Goal: Task Accomplishment & Management: Use online tool/utility

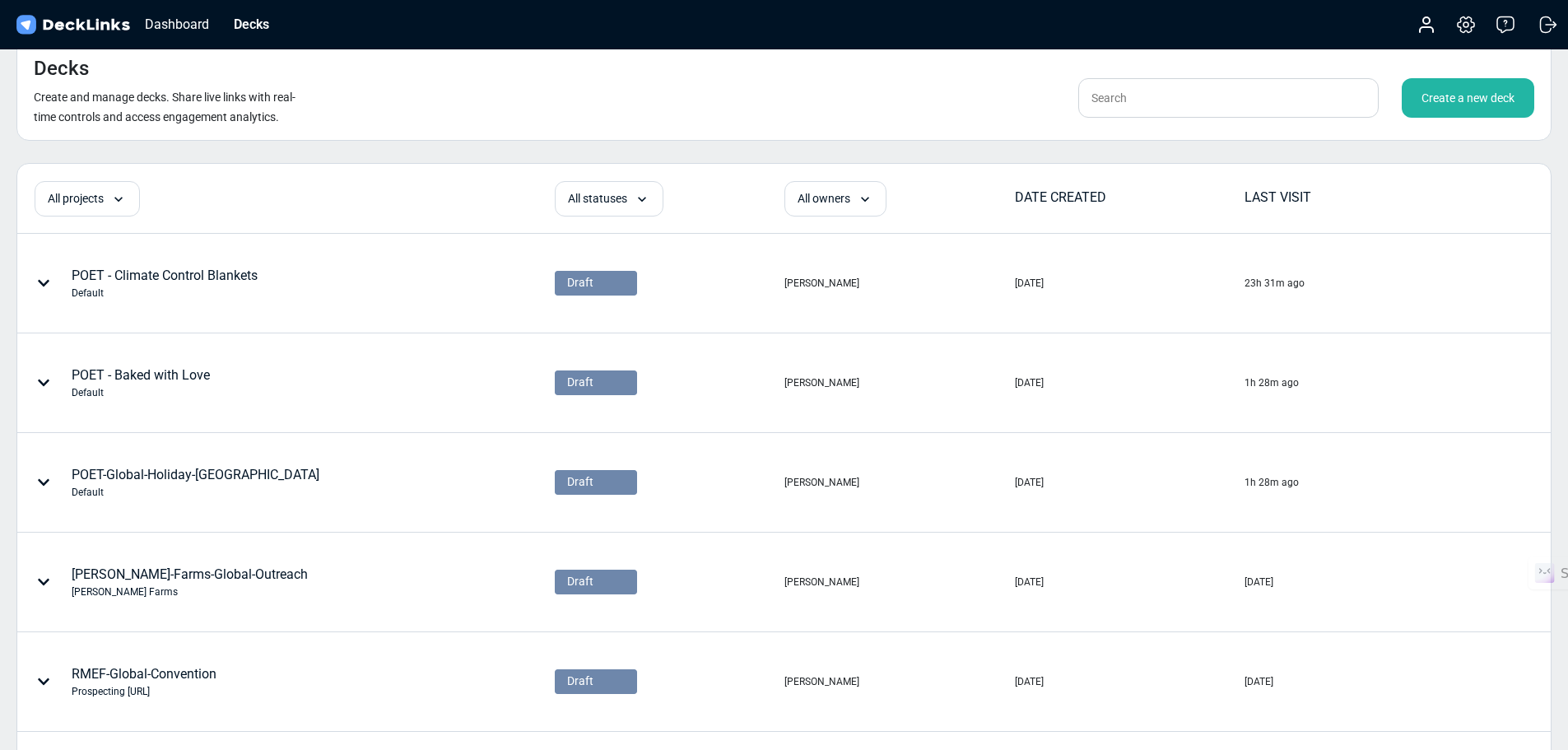
click at [1459, 98] on div "Create a new deck" at bounding box center [1467, 99] width 132 height 40
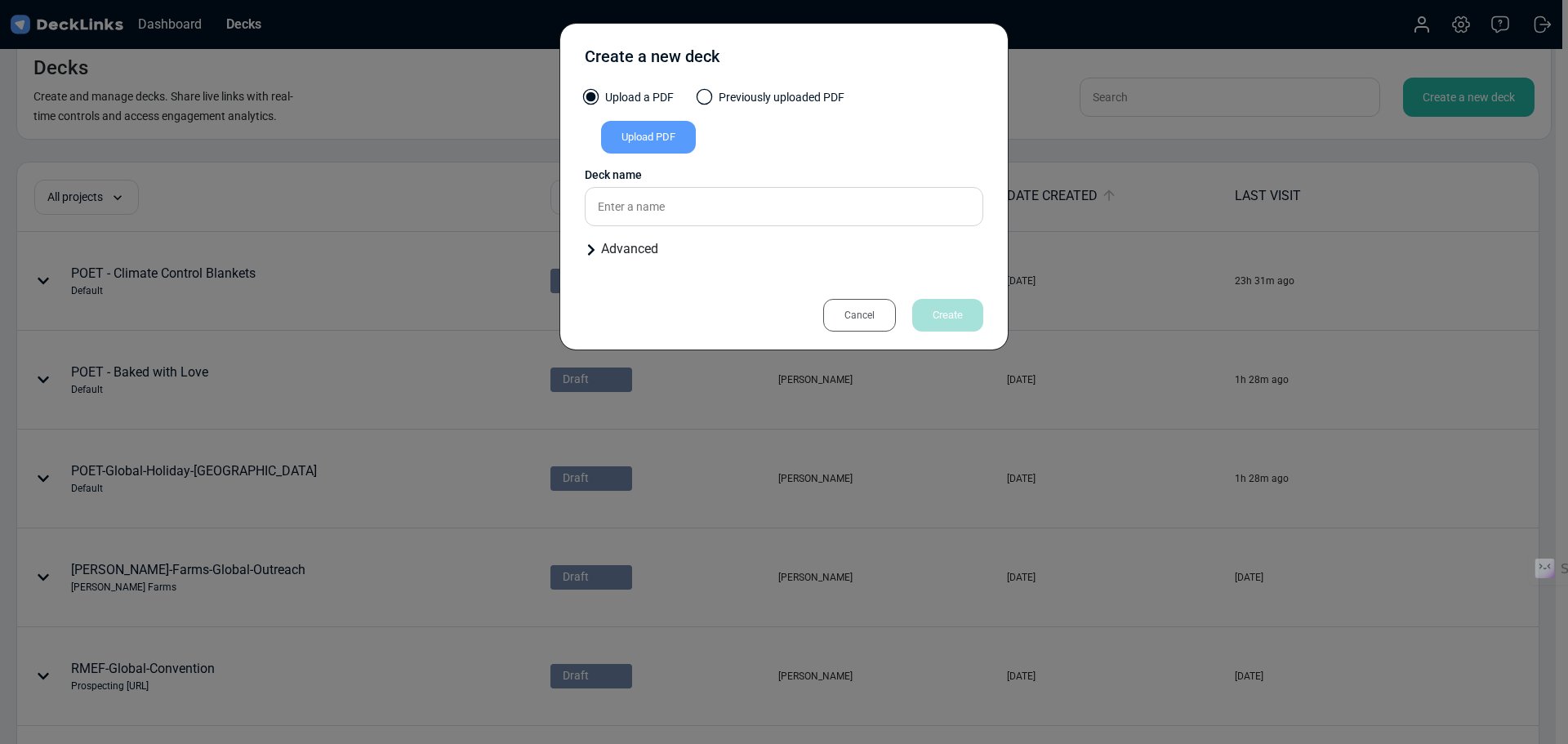
click at [640, 138] on div "Upload PDF" at bounding box center [648, 137] width 95 height 33
click at [0, 0] on input "Upload PDF" at bounding box center [0, 0] width 0 height 0
click at [653, 140] on div "Upload PDF" at bounding box center [648, 137] width 95 height 33
click at [0, 0] on input "Upload PDF" at bounding box center [0, 0] width 0 height 0
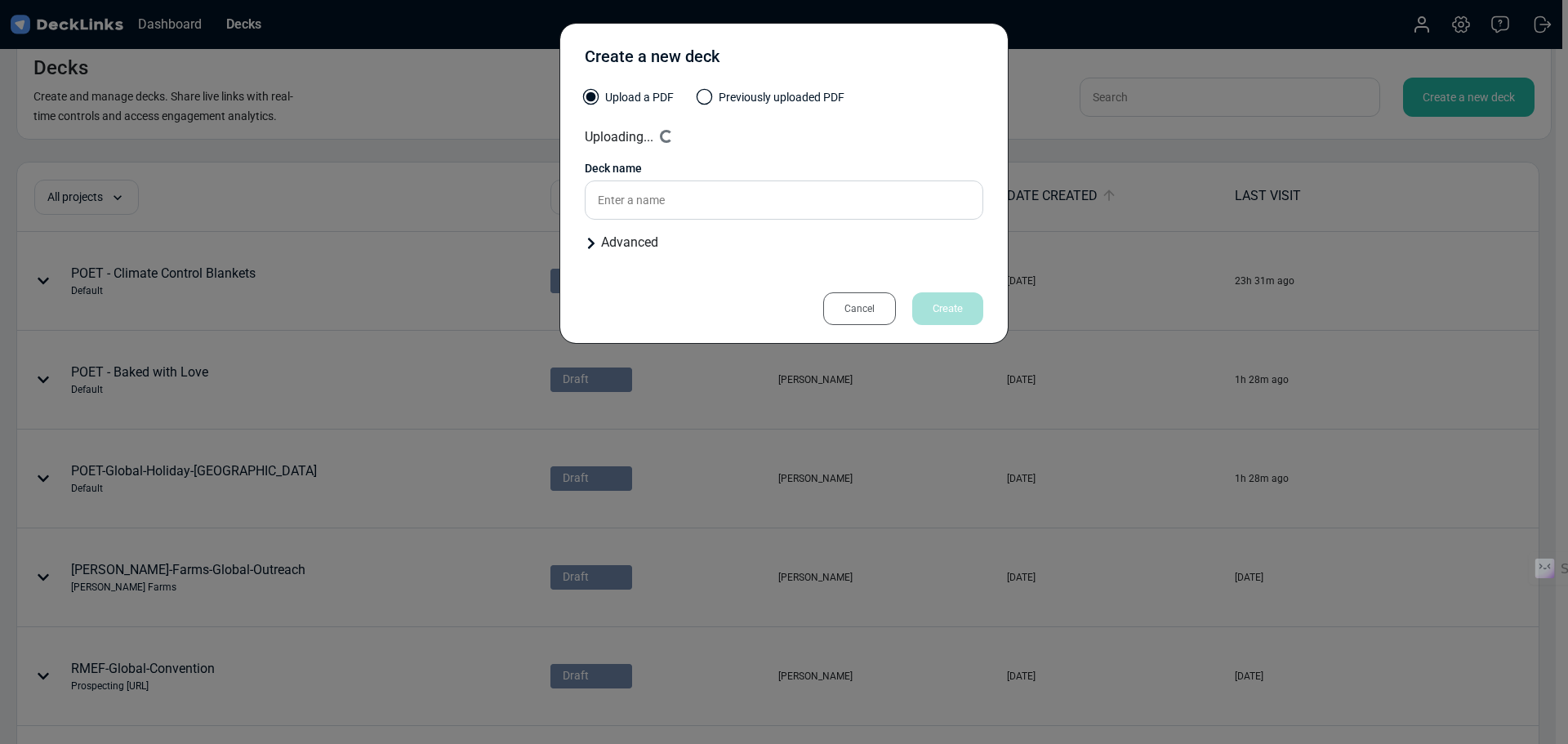
type input "Well Oiled - Kits that Impress"
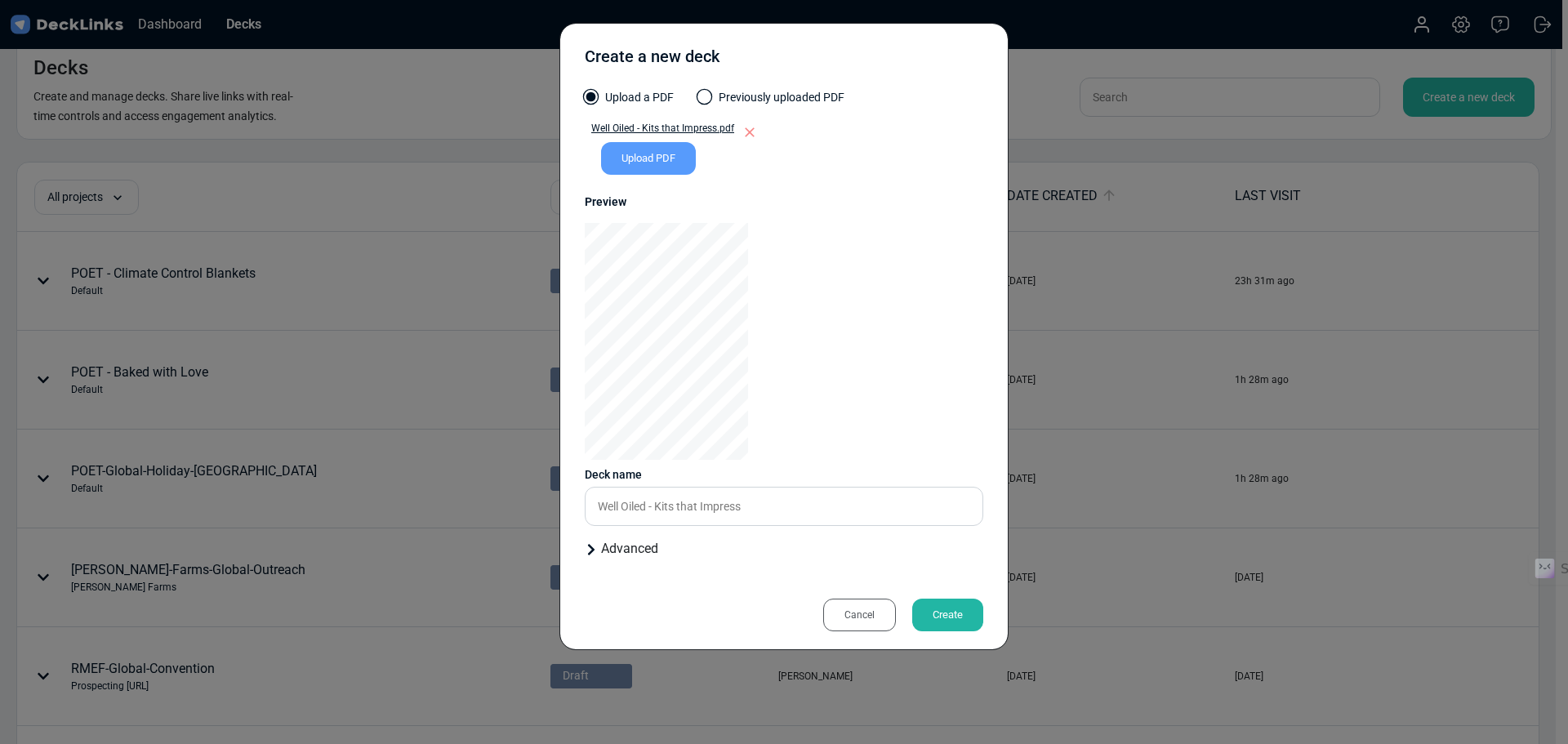
click at [627, 554] on div "Advanced" at bounding box center [784, 549] width 399 height 20
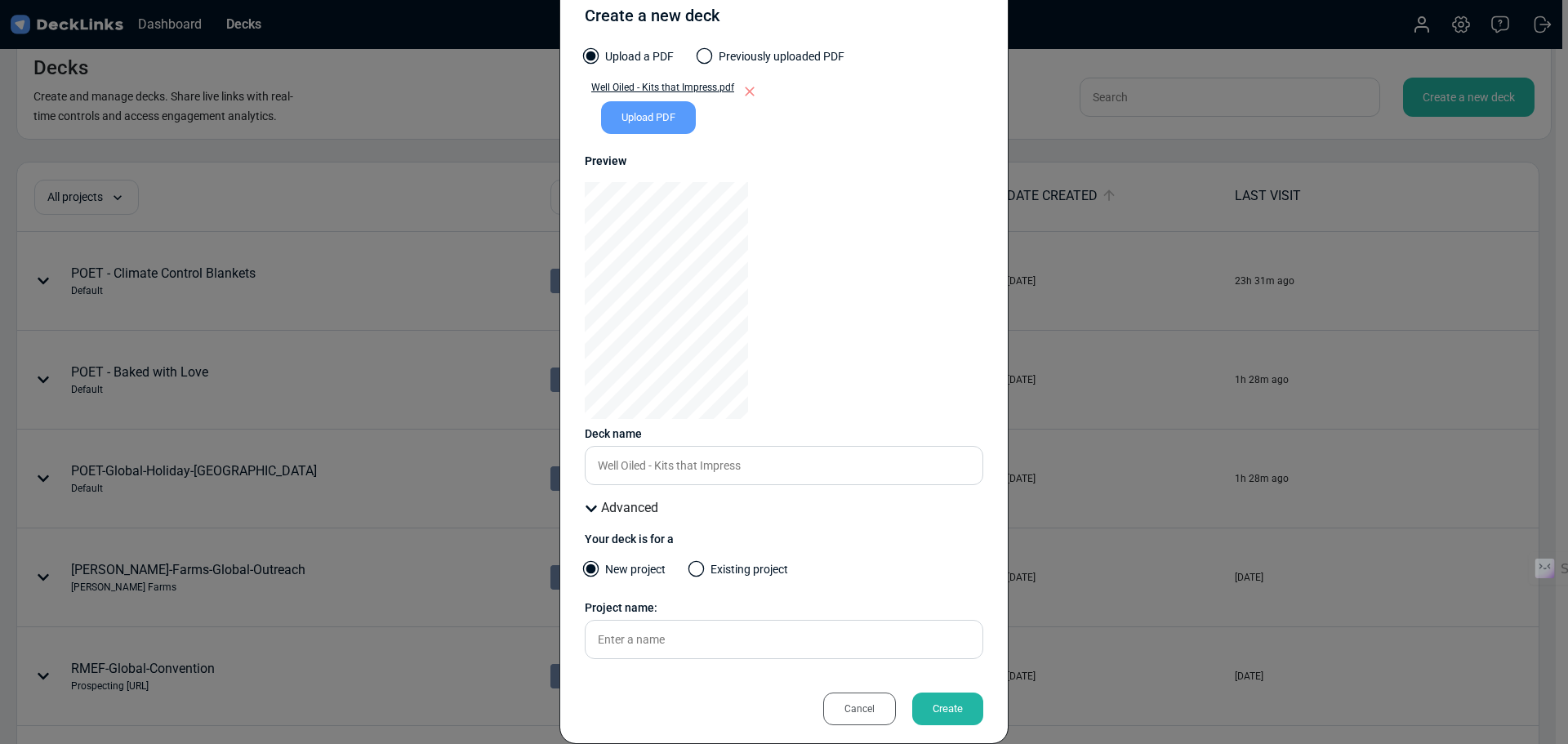
scroll to position [63, 0]
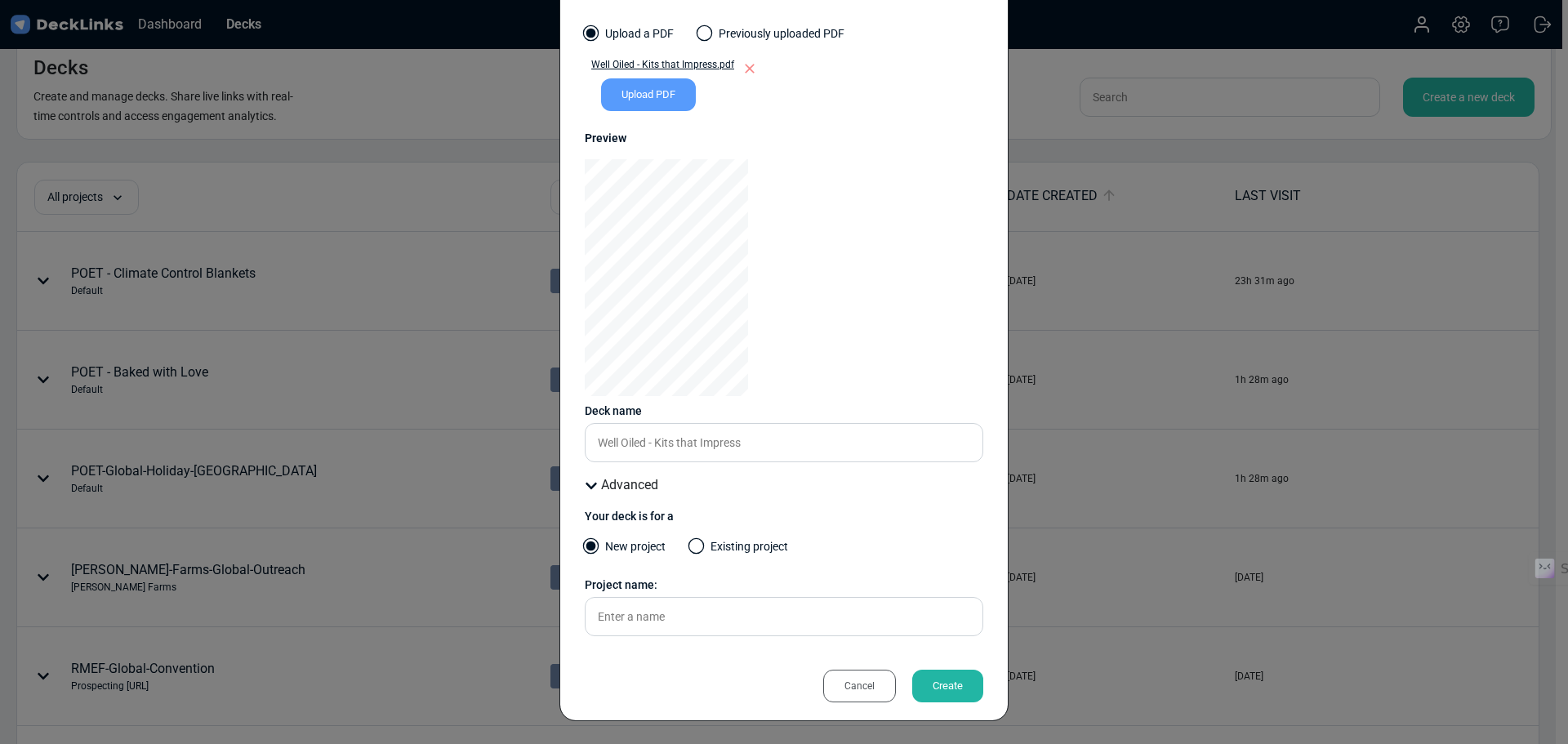
click at [936, 685] on div "Create" at bounding box center [947, 686] width 71 height 33
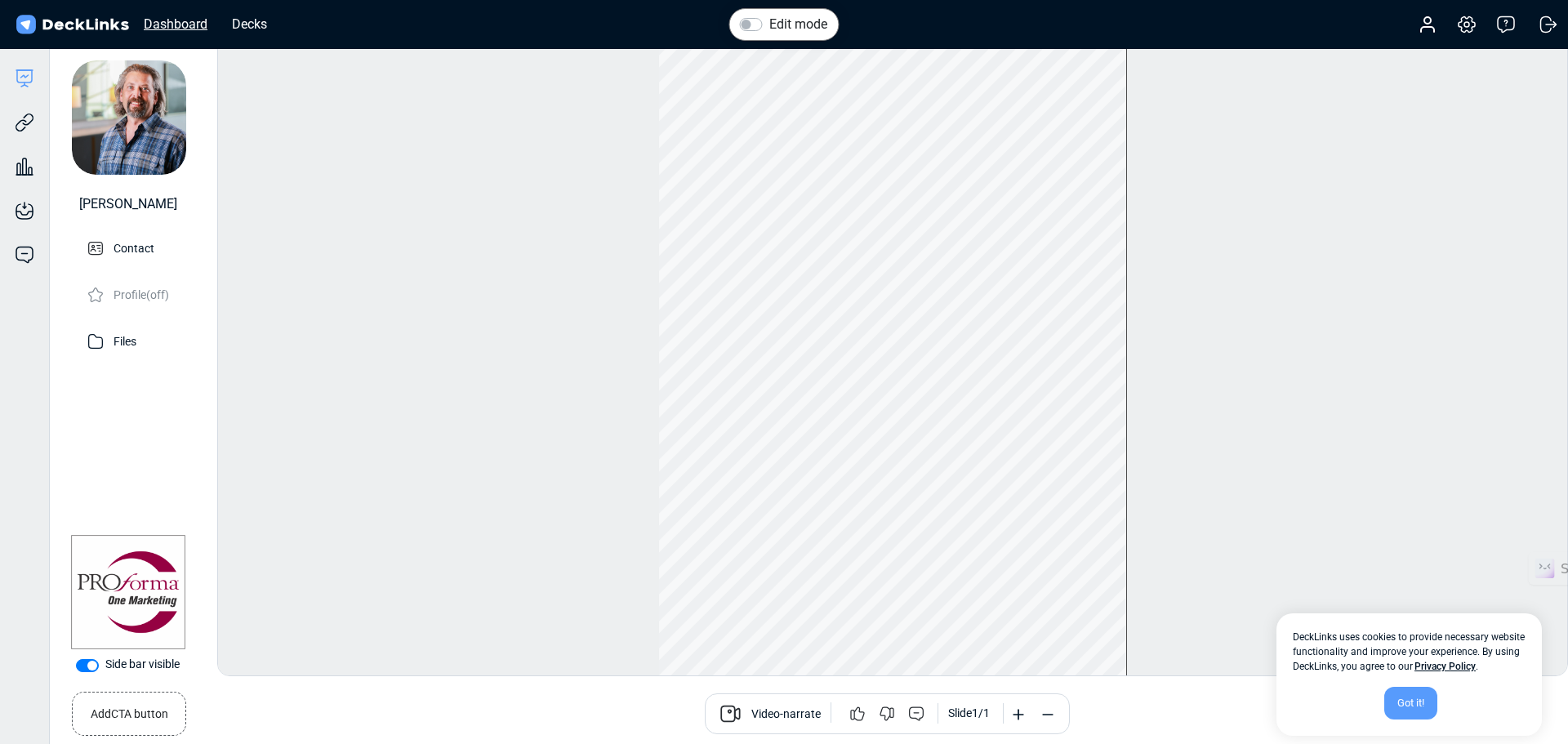
click at [181, 26] on div "Dashboard" at bounding box center [175, 24] width 80 height 21
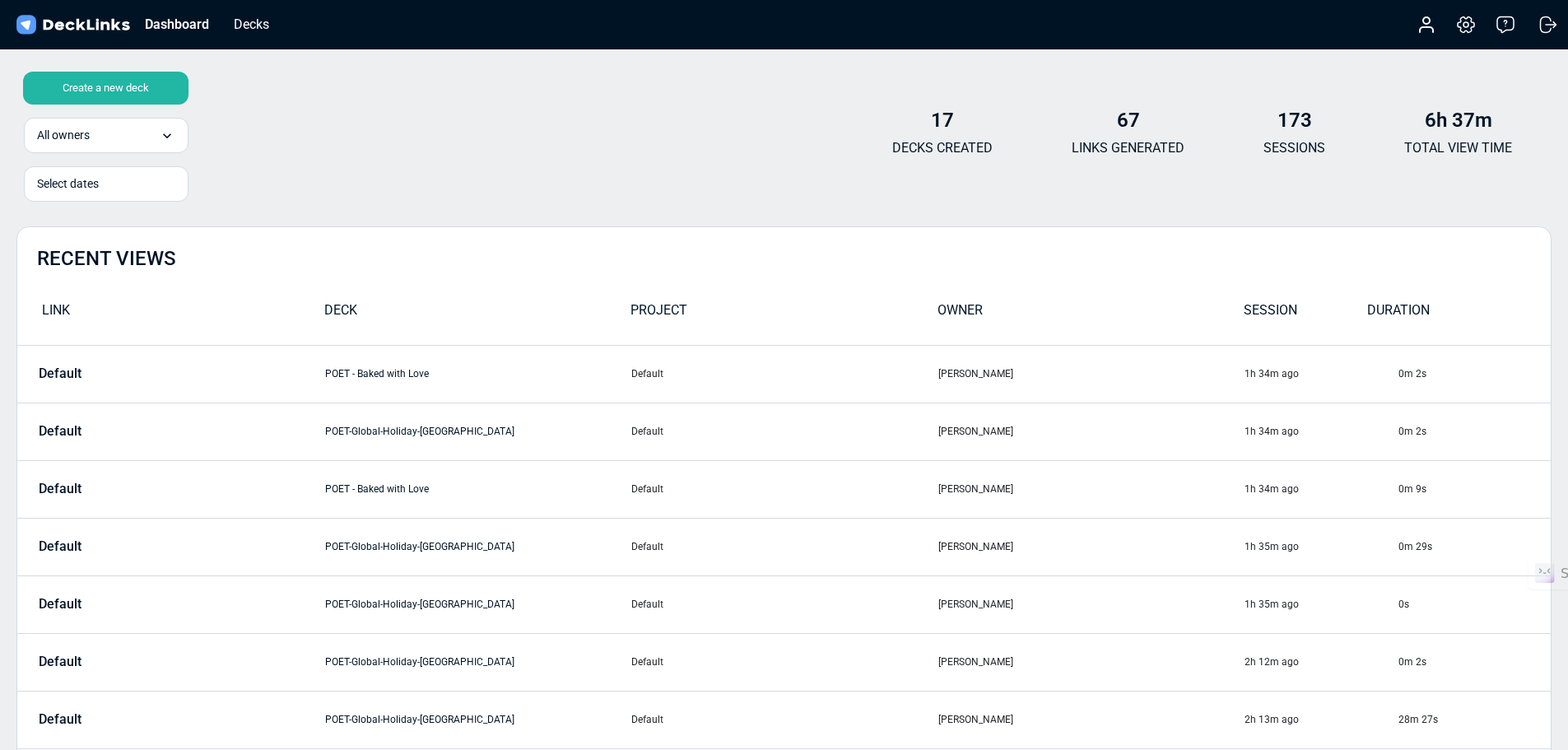
click at [127, 79] on div "Create a new deck" at bounding box center [105, 88] width 165 height 33
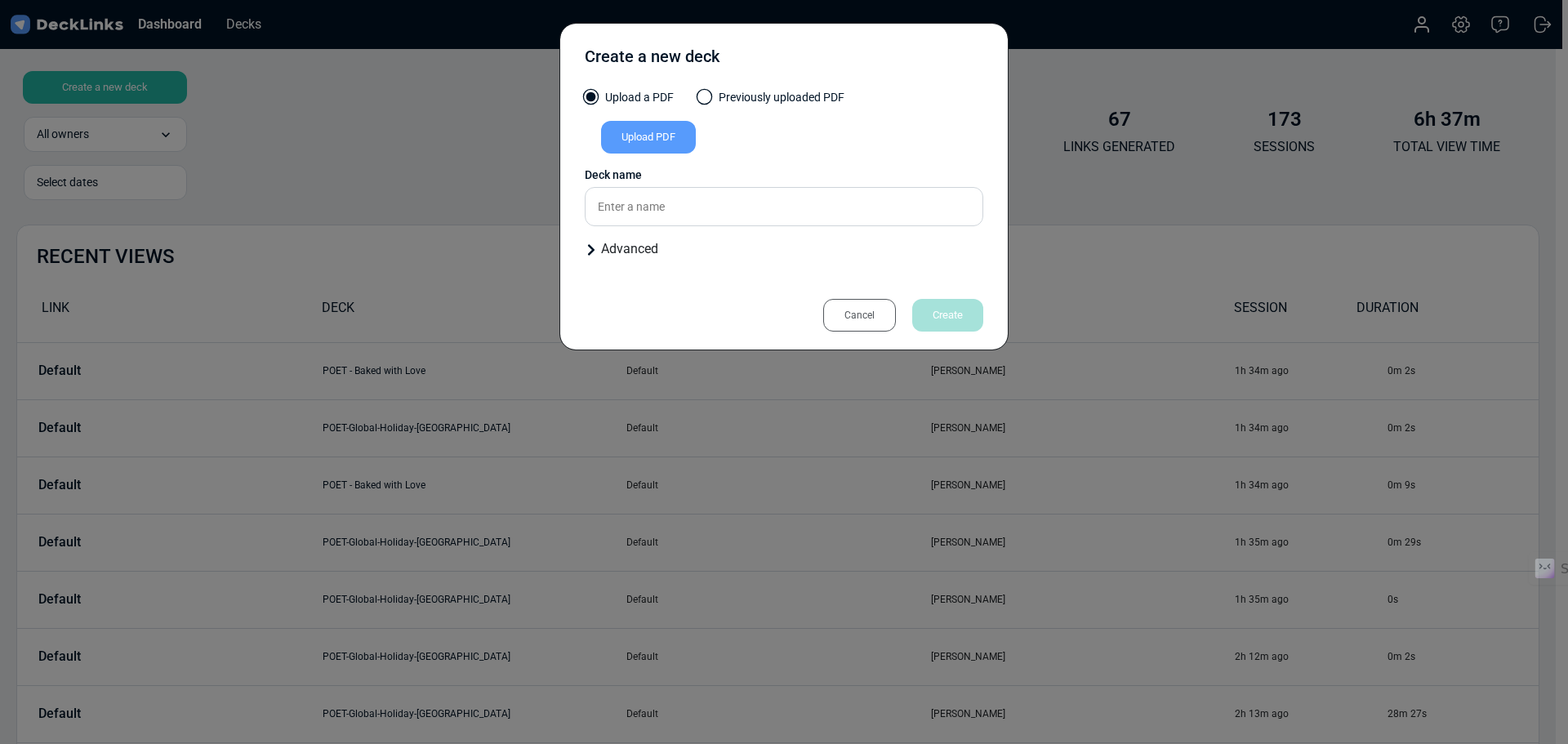
click at [659, 137] on div "Upload PDF" at bounding box center [648, 137] width 95 height 33
click at [0, 0] on input "Upload PDF" at bounding box center [0, 0] width 0 height 0
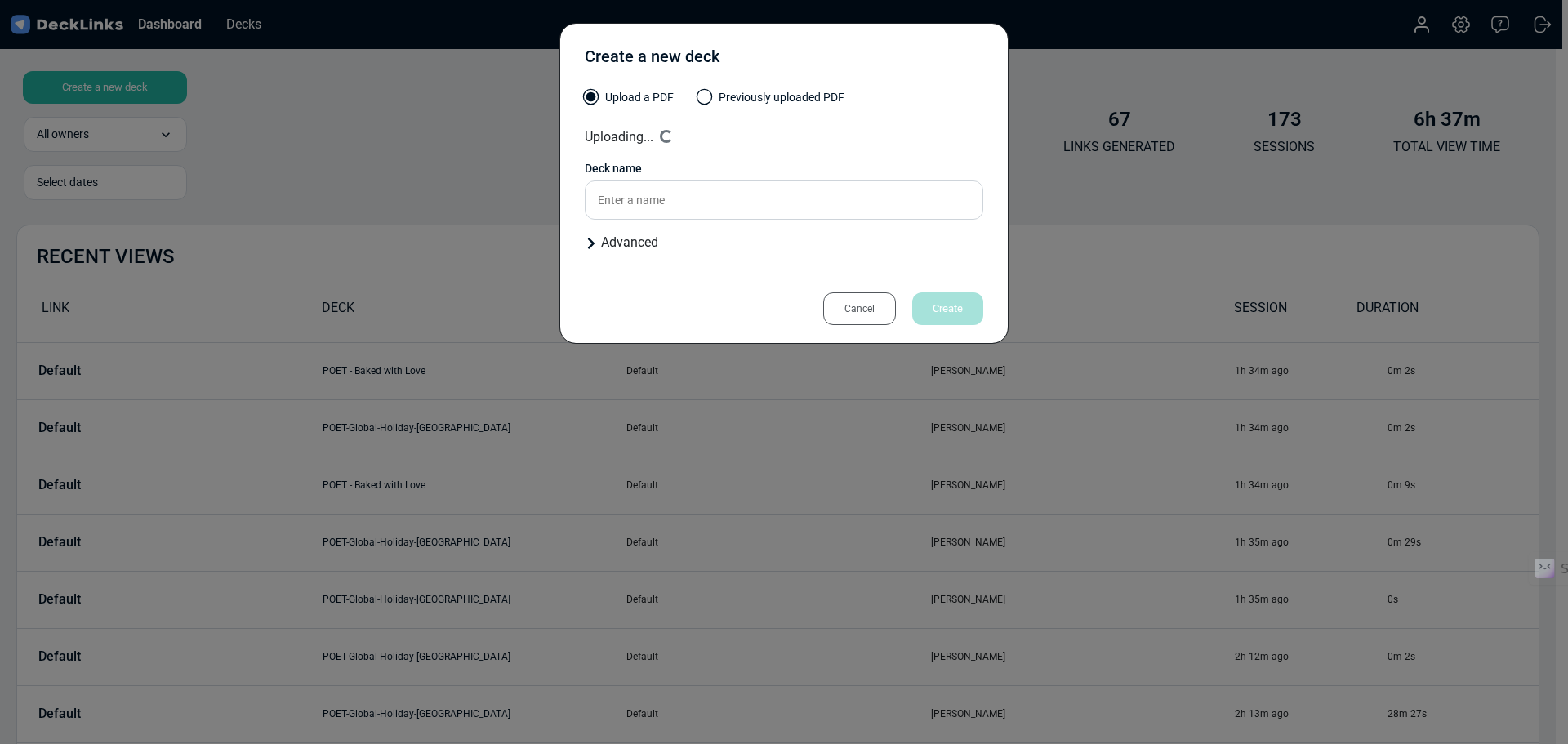
type input "Well Oiled - Packaging Impressions"
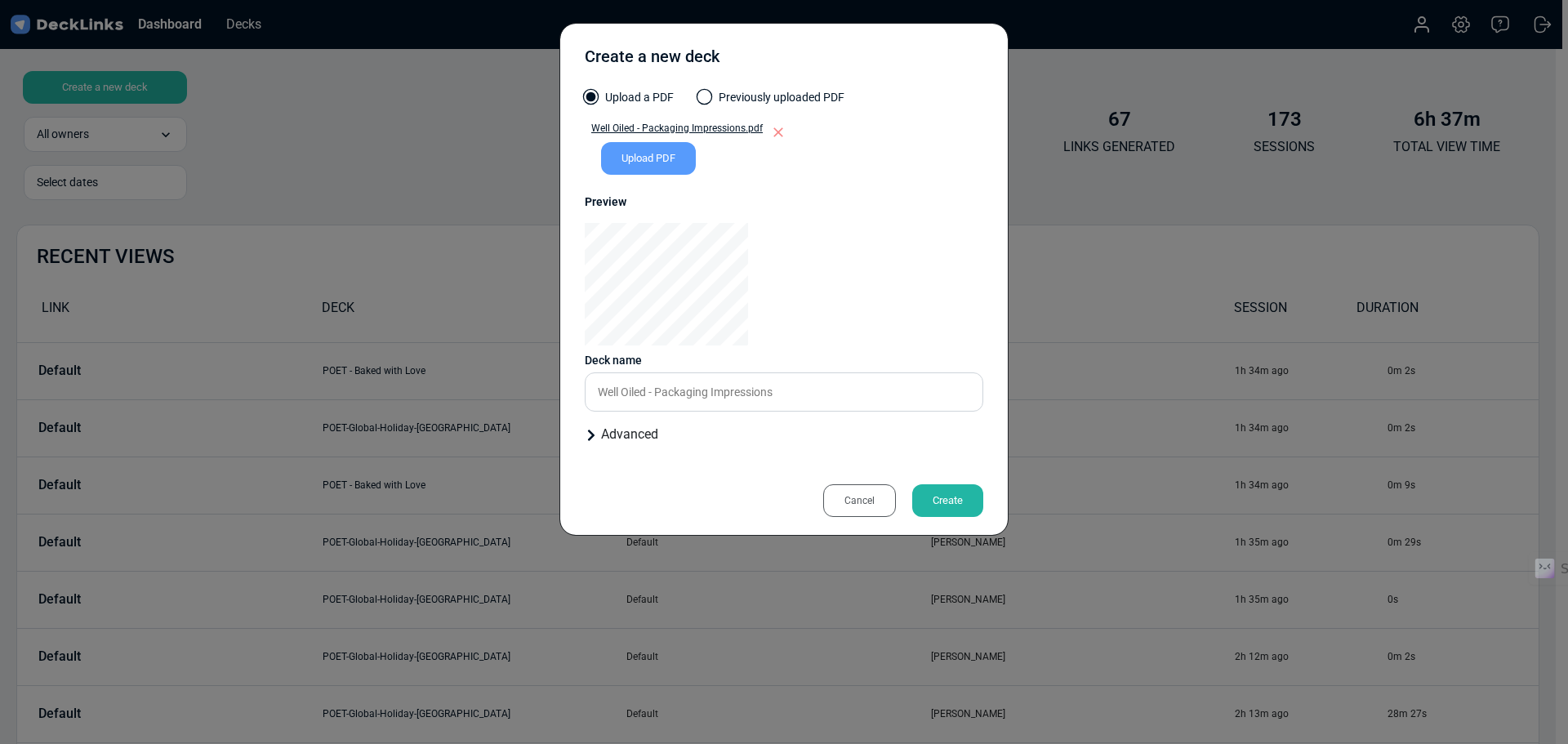
click at [941, 507] on div "Create" at bounding box center [947, 501] width 71 height 33
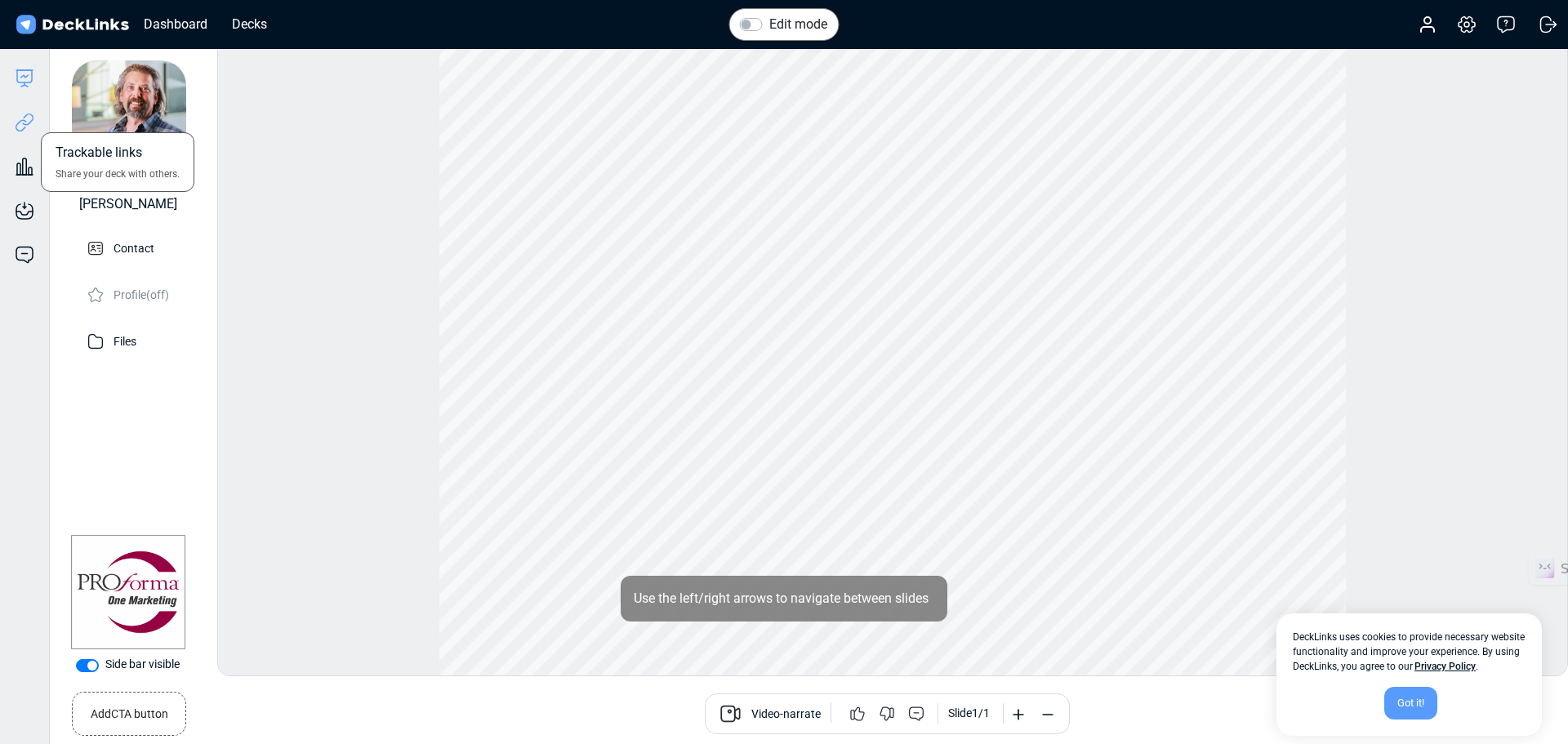
click at [24, 126] on icon at bounding box center [24, 122] width 20 height 20
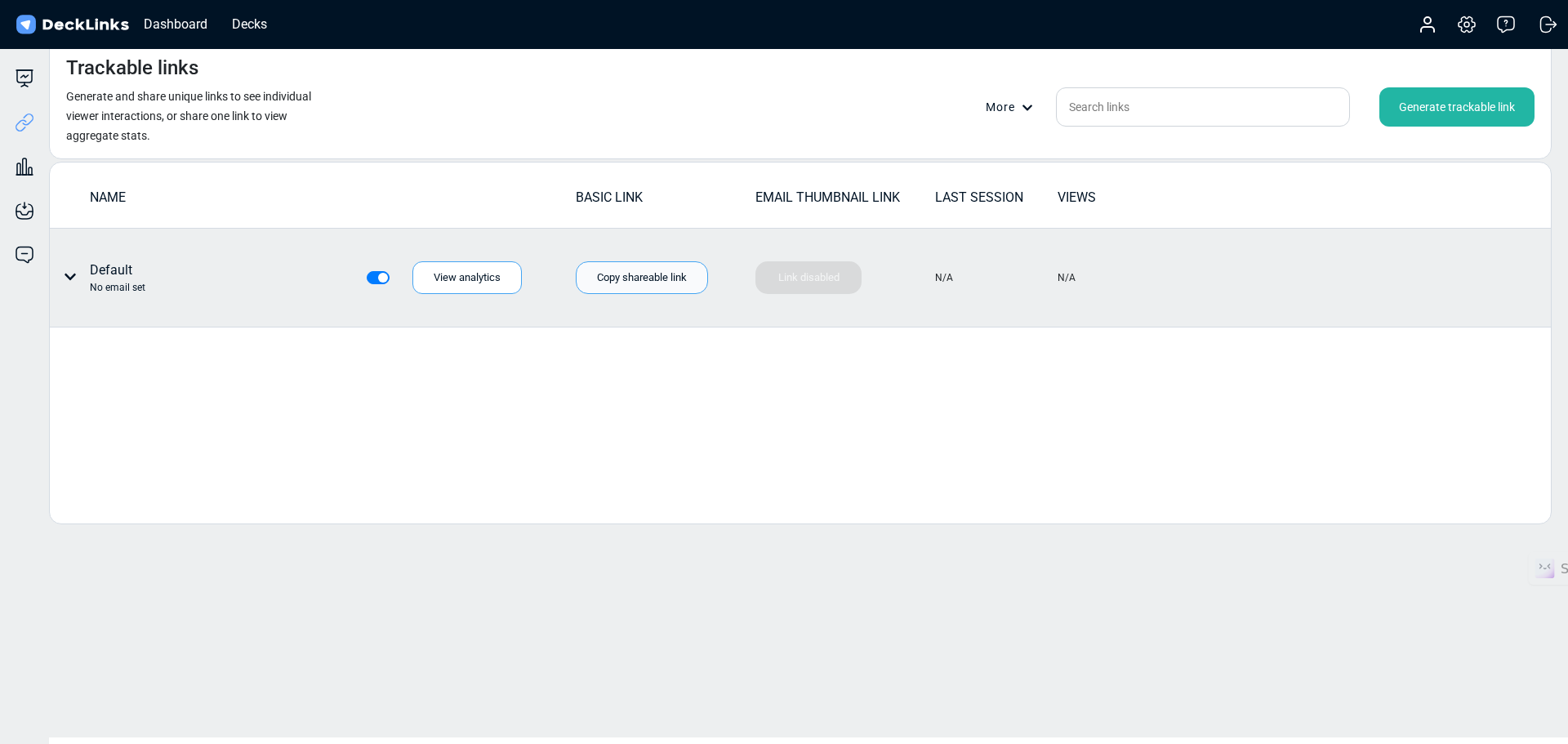
click at [624, 277] on div "Copy shareable link" at bounding box center [642, 278] width 132 height 33
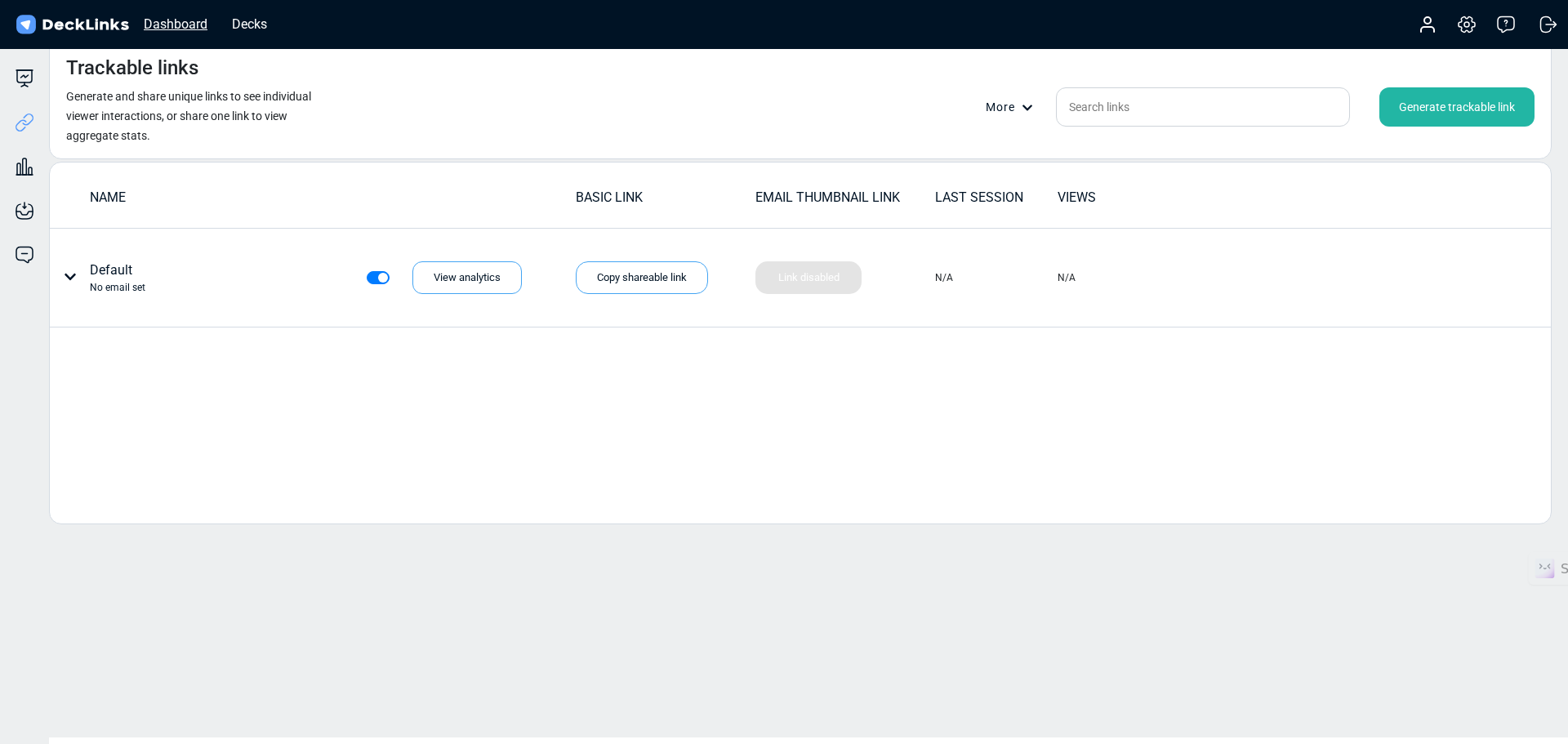
click at [167, 27] on div "Dashboard" at bounding box center [175, 24] width 80 height 21
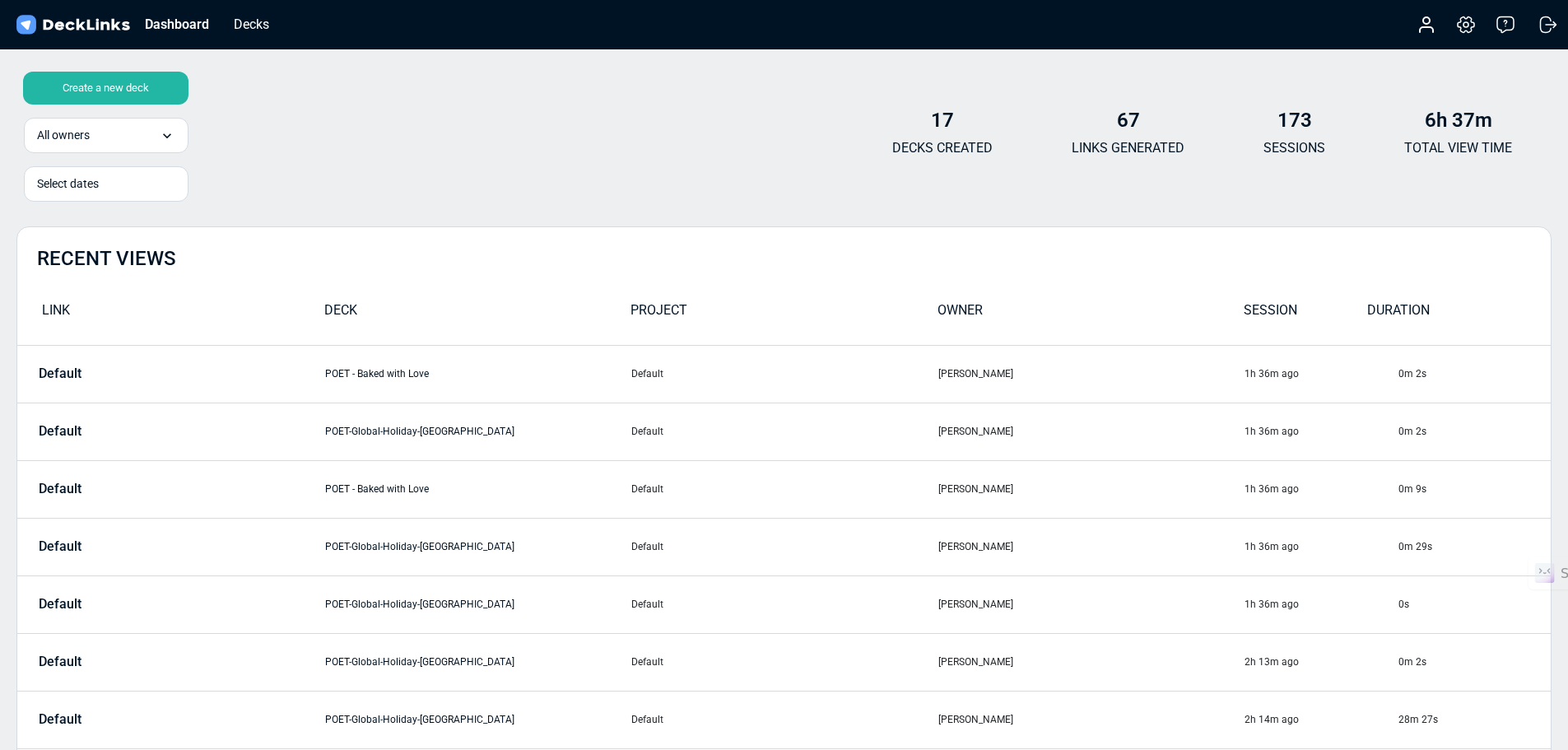
click at [118, 84] on div "Create a new deck" at bounding box center [105, 88] width 165 height 33
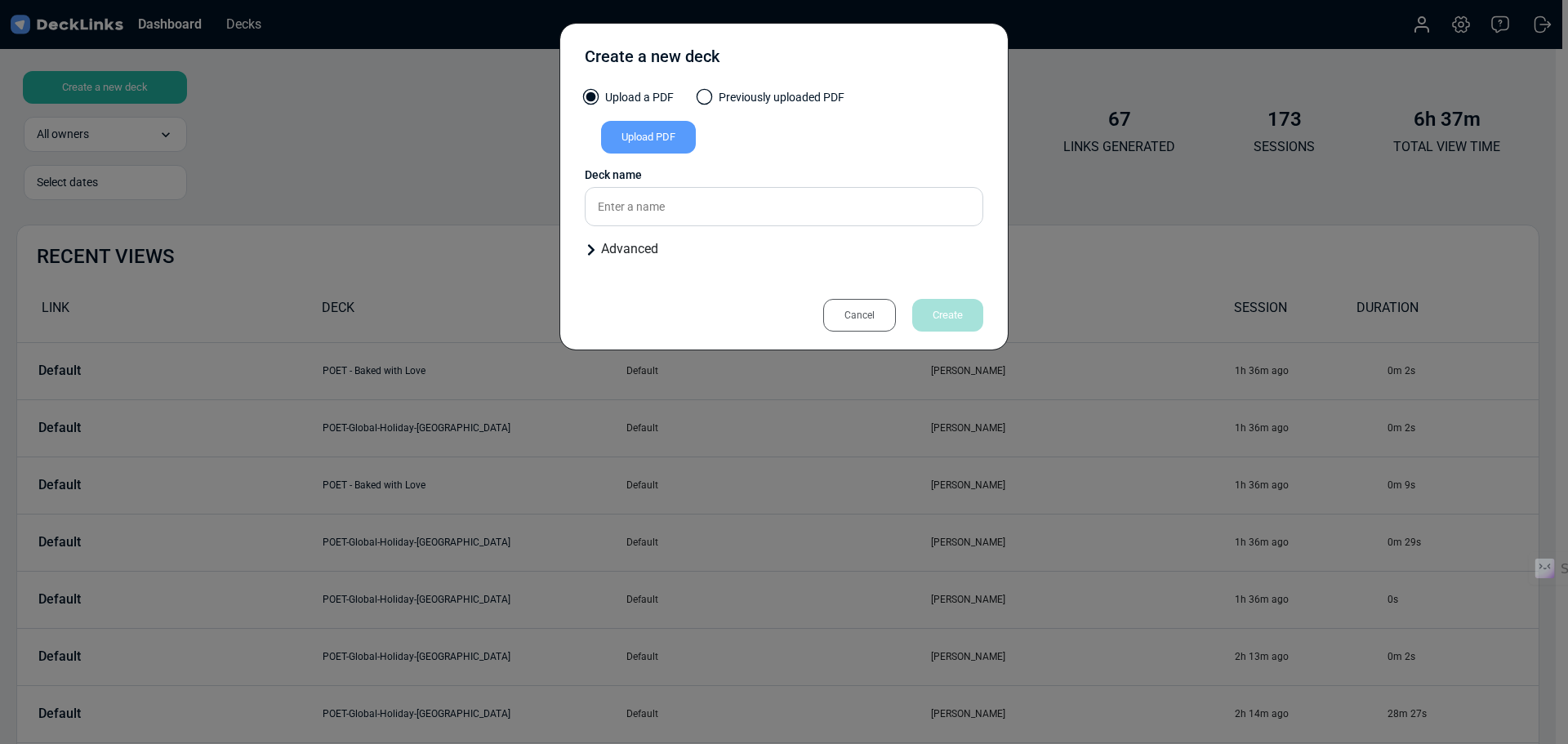
click at [667, 136] on div "Upload PDF" at bounding box center [648, 137] width 95 height 33
click at [0, 0] on input "Upload PDF" at bounding box center [0, 0] width 0 height 0
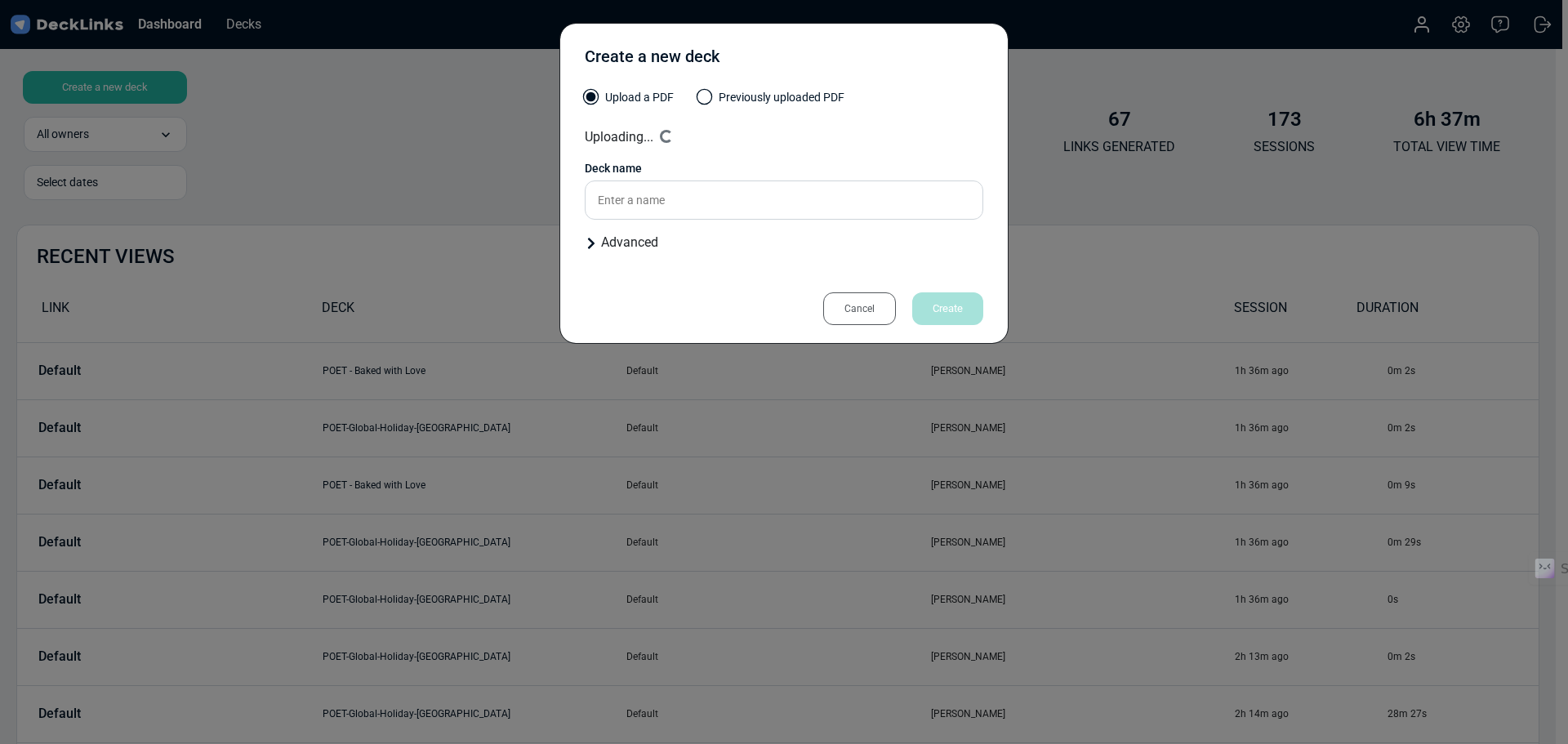
type input "Well Oiled - Make Your Mark"
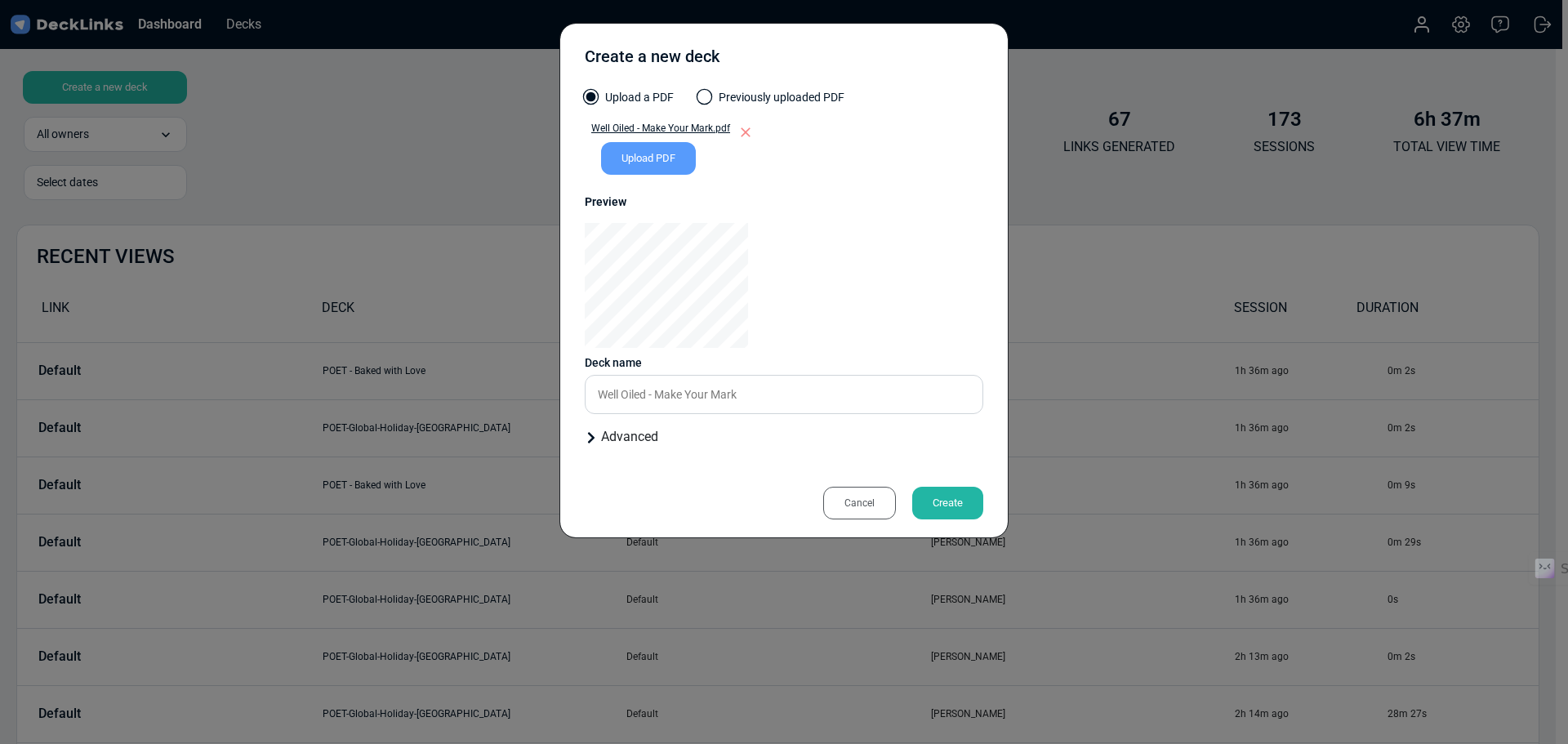
click at [938, 502] on div "Create" at bounding box center [947, 503] width 71 height 33
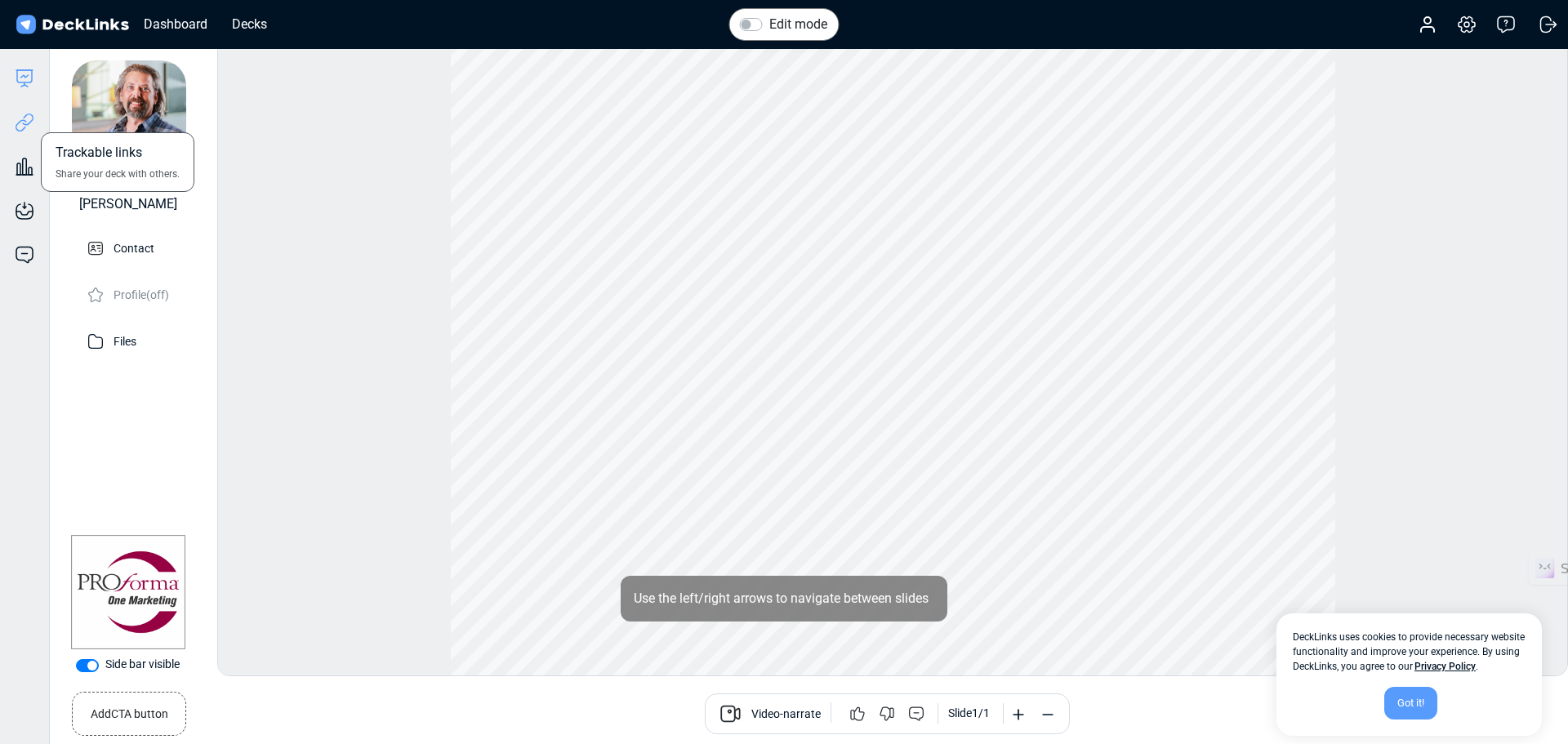
click at [24, 128] on icon at bounding box center [24, 122] width 20 height 20
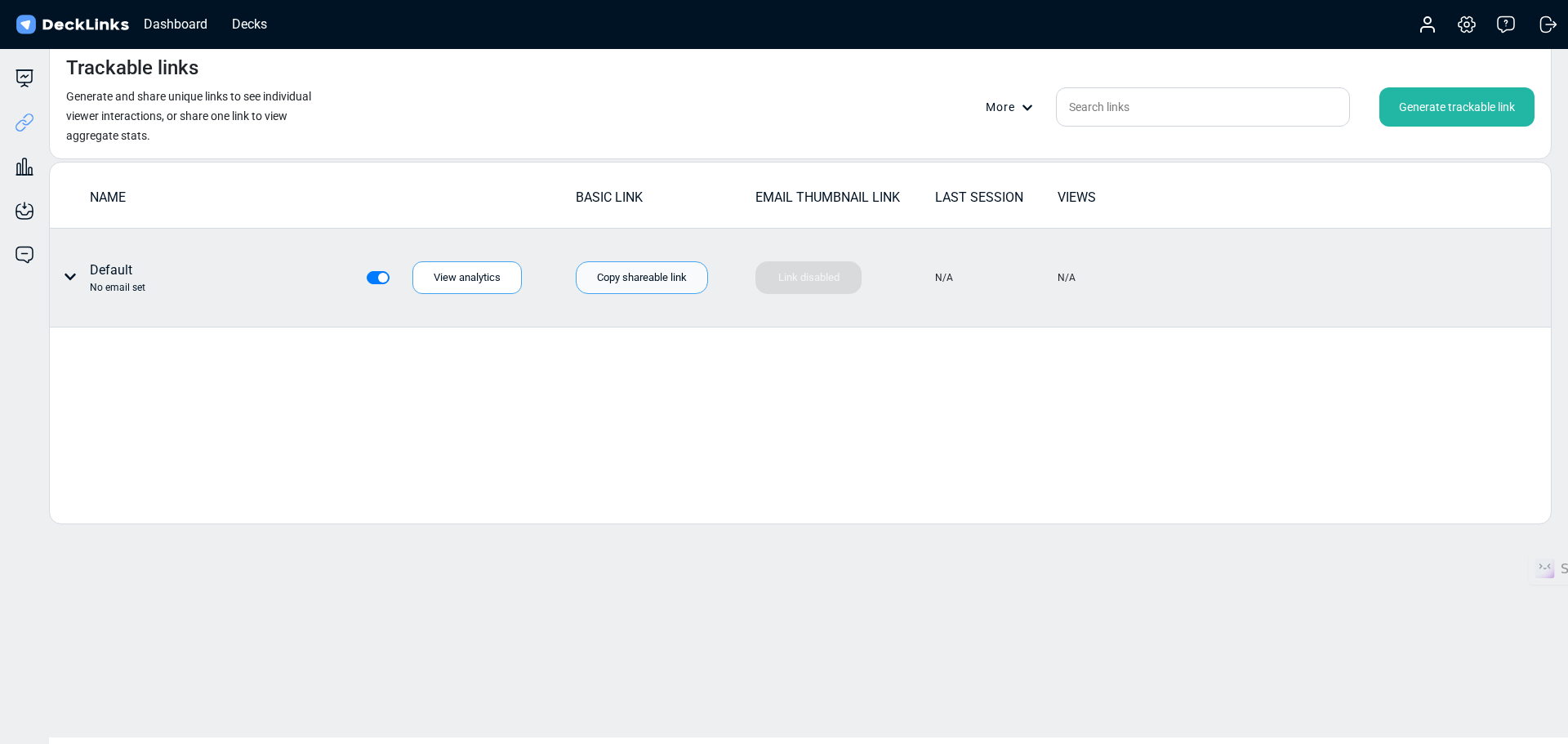
click at [629, 285] on div "Copy shareable link" at bounding box center [642, 278] width 132 height 33
